Goal: Transaction & Acquisition: Purchase product/service

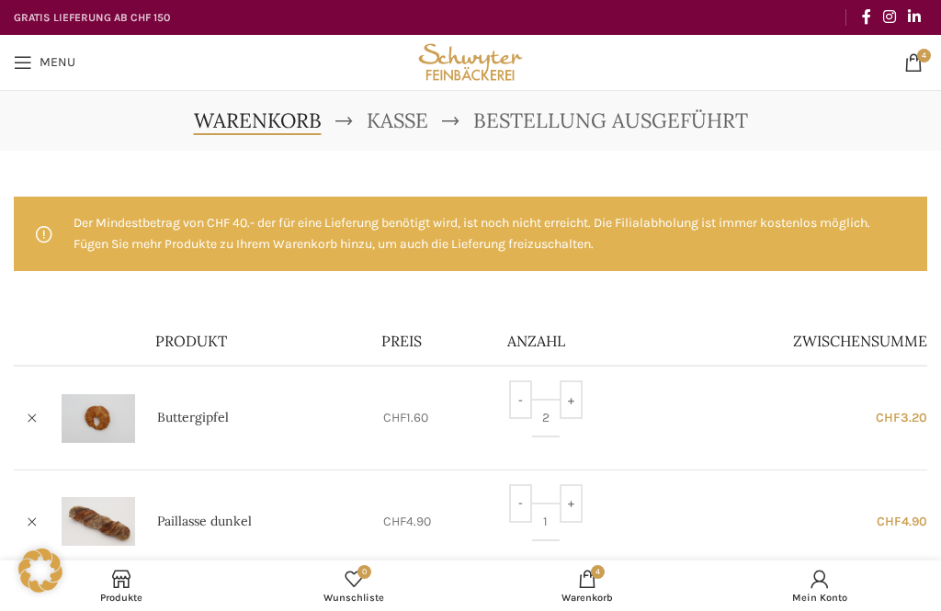
click at [931, 66] on link "4 items CHF 13.10" at bounding box center [913, 62] width 37 height 37
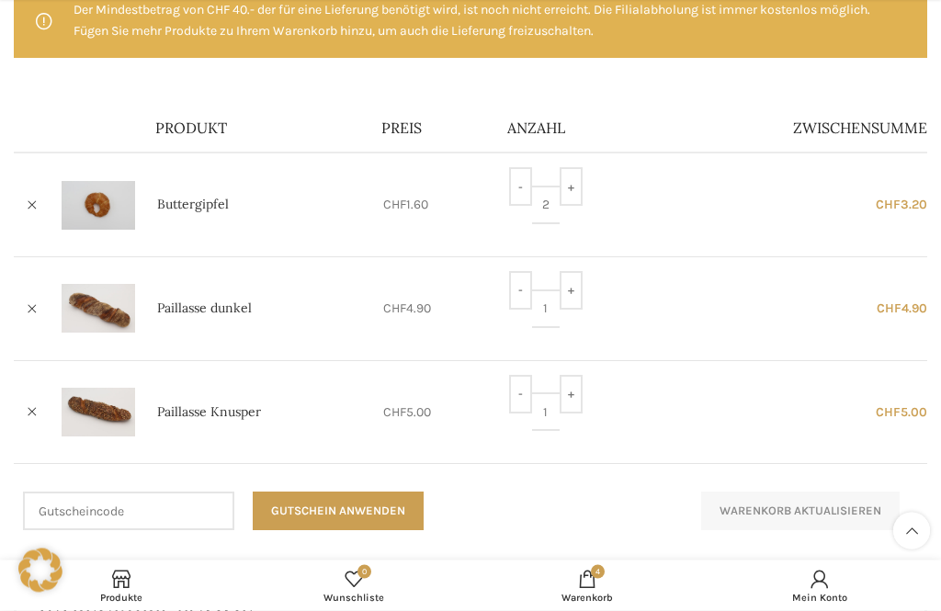
scroll to position [214, 0]
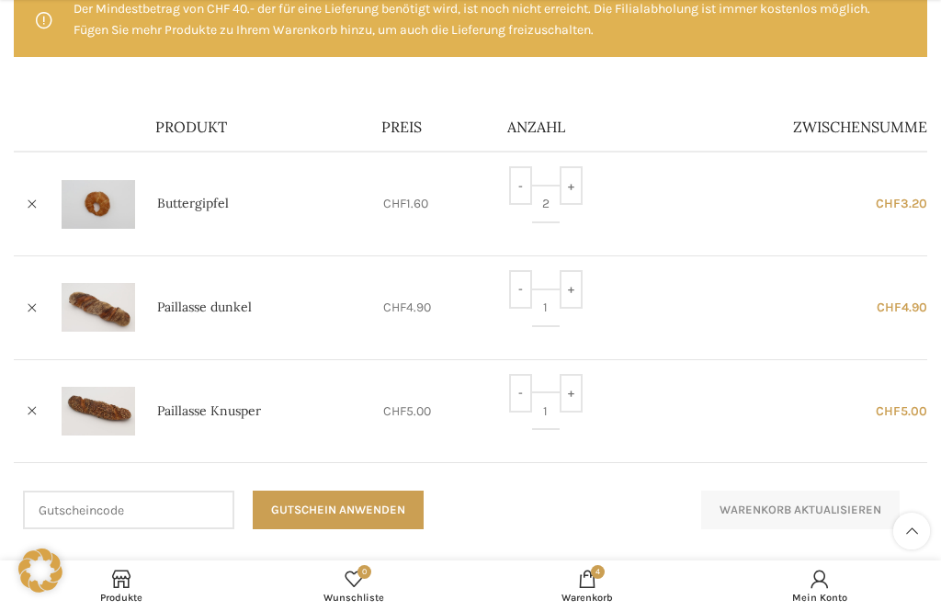
click at [42, 192] on link "×" at bounding box center [32, 204] width 28 height 28
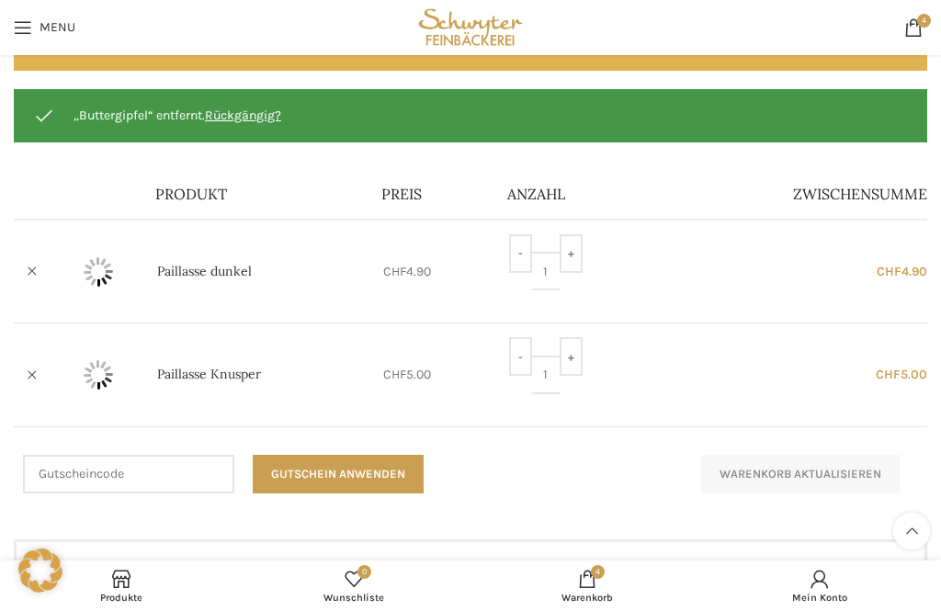
scroll to position [197, 0]
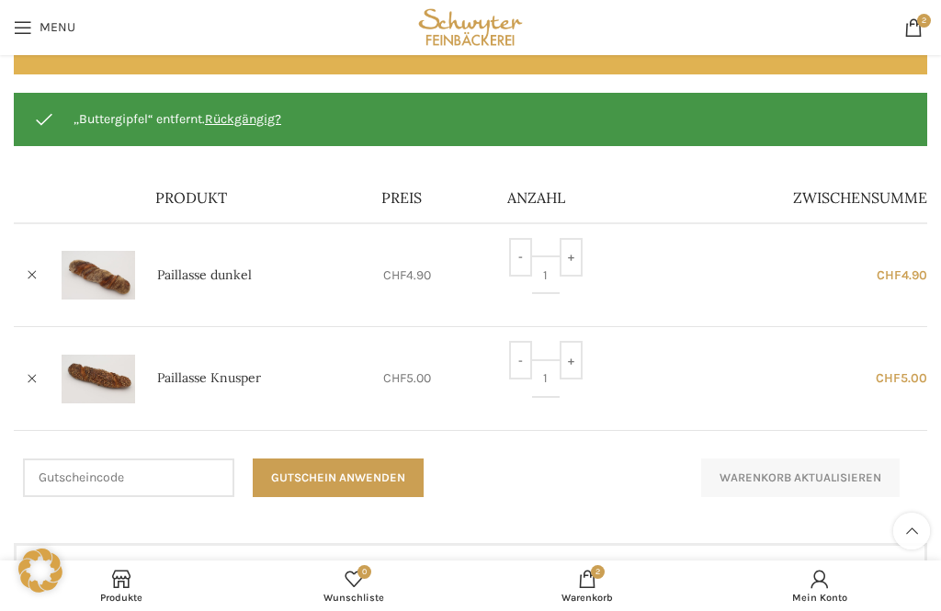
click at [45, 285] on link "×" at bounding box center [32, 276] width 28 height 28
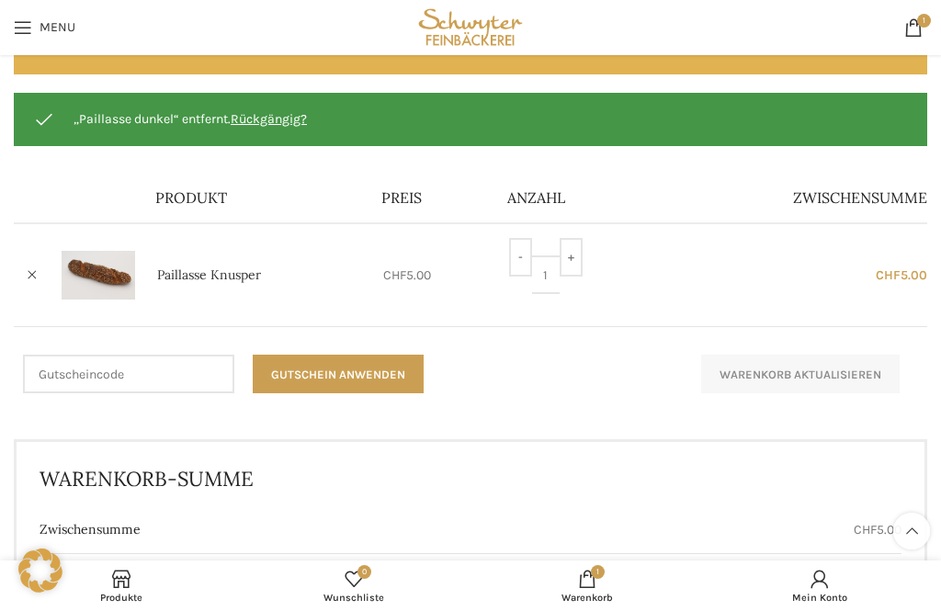
click at [37, 285] on link "×" at bounding box center [32, 276] width 28 height 28
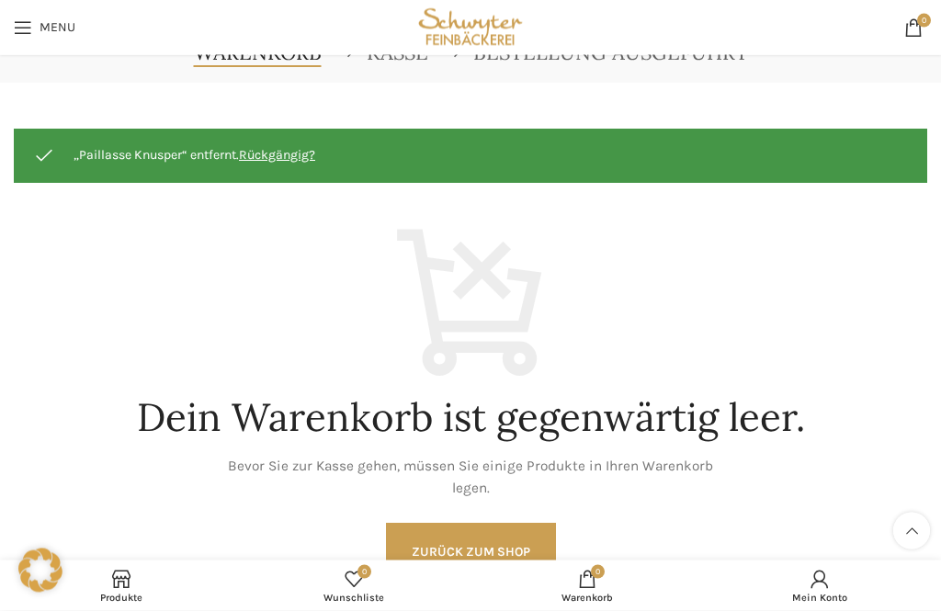
scroll to position [0, 0]
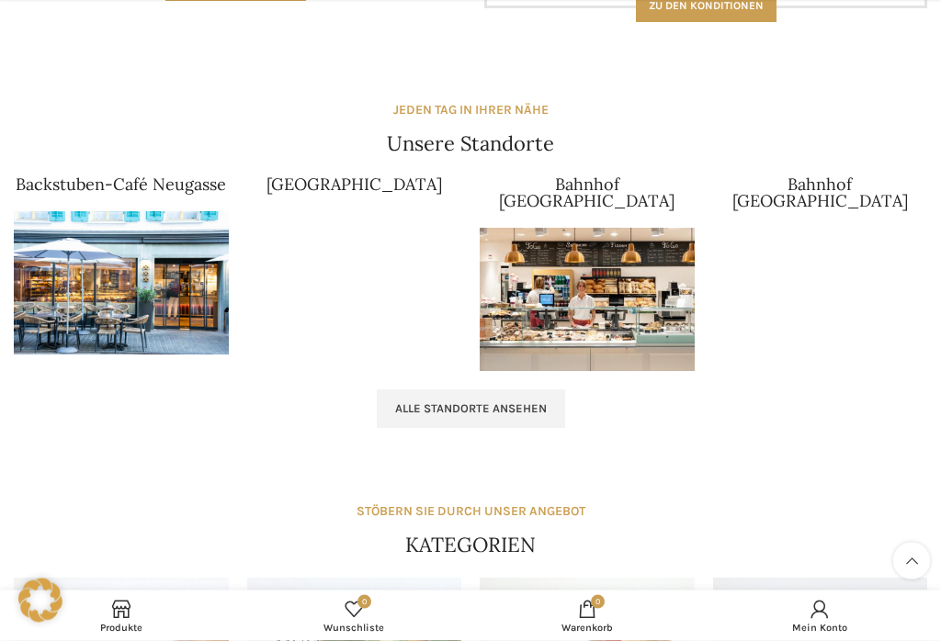
scroll to position [1693, 0]
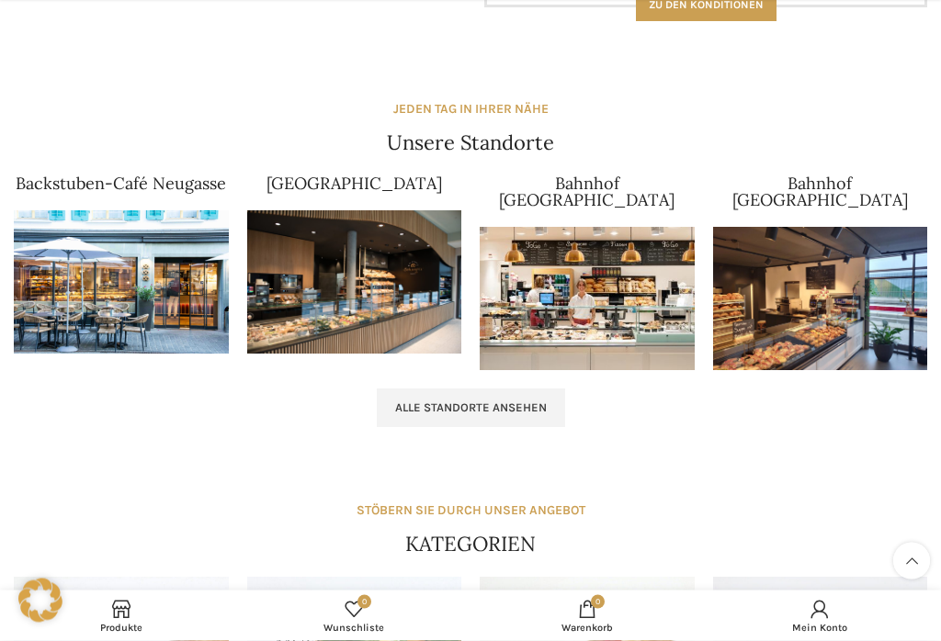
click at [423, 401] on span "Alle Standorte ansehen" at bounding box center [471, 408] width 152 height 15
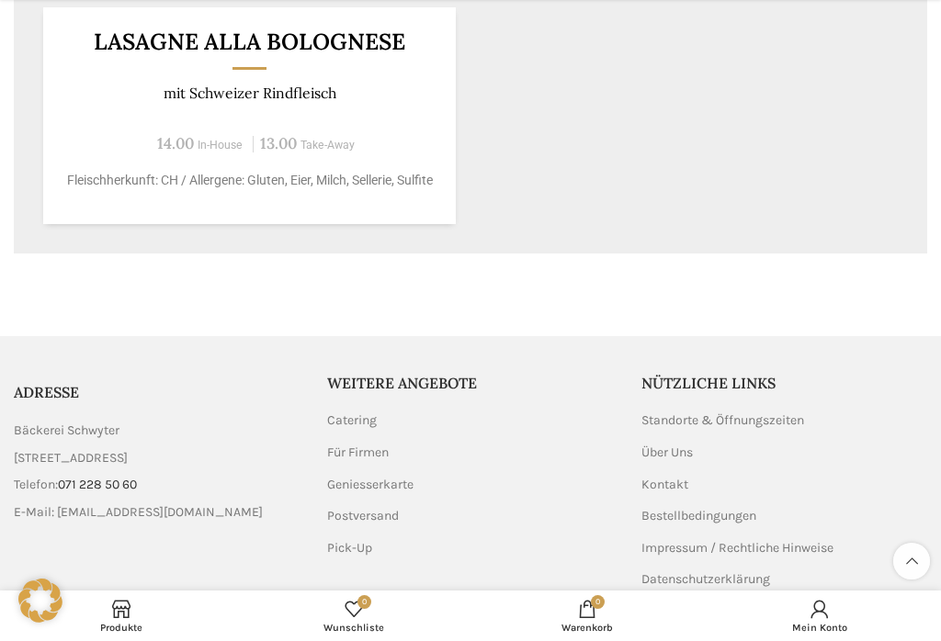
scroll to position [1520, 0]
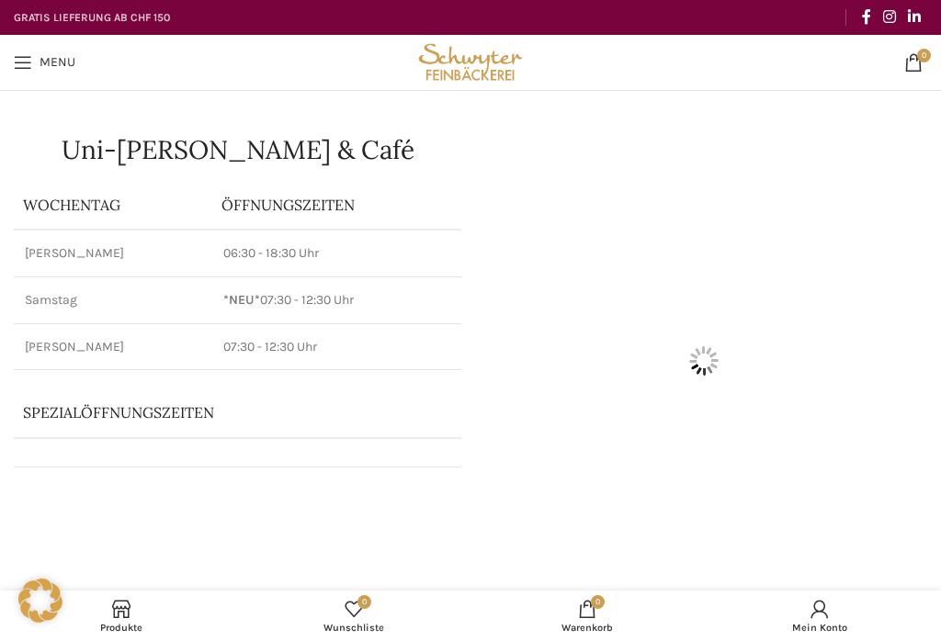
scroll to position [1549, 0]
